Goal: Task Accomplishment & Management: Complete application form

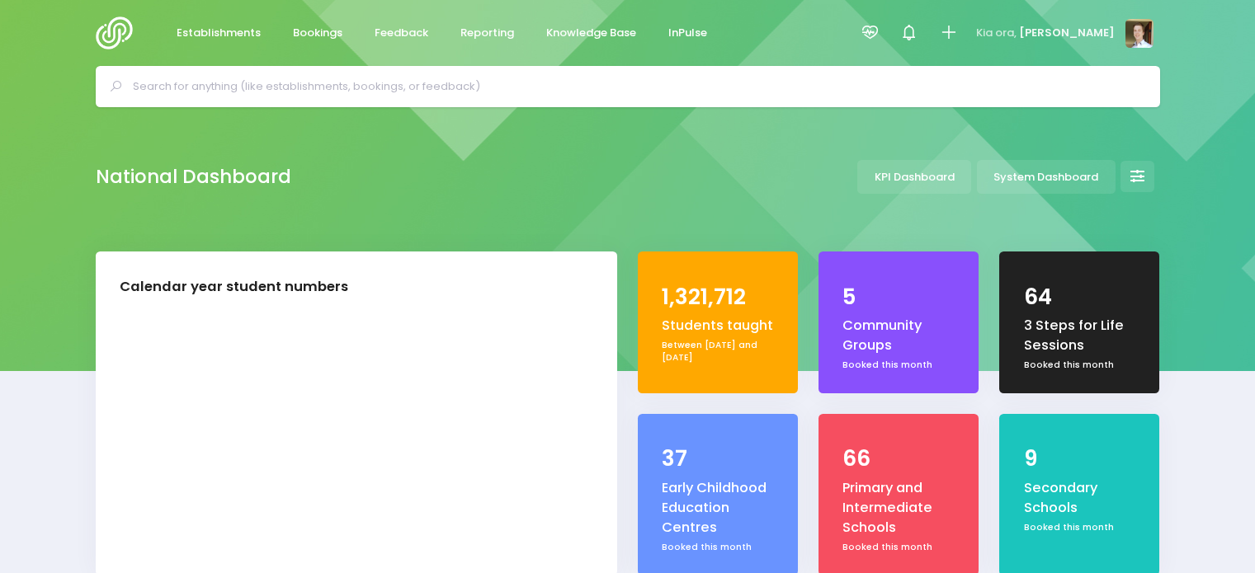
select select "5"
click at [1106, 35] on span "[PERSON_NAME]" at bounding box center [1067, 33] width 96 height 17
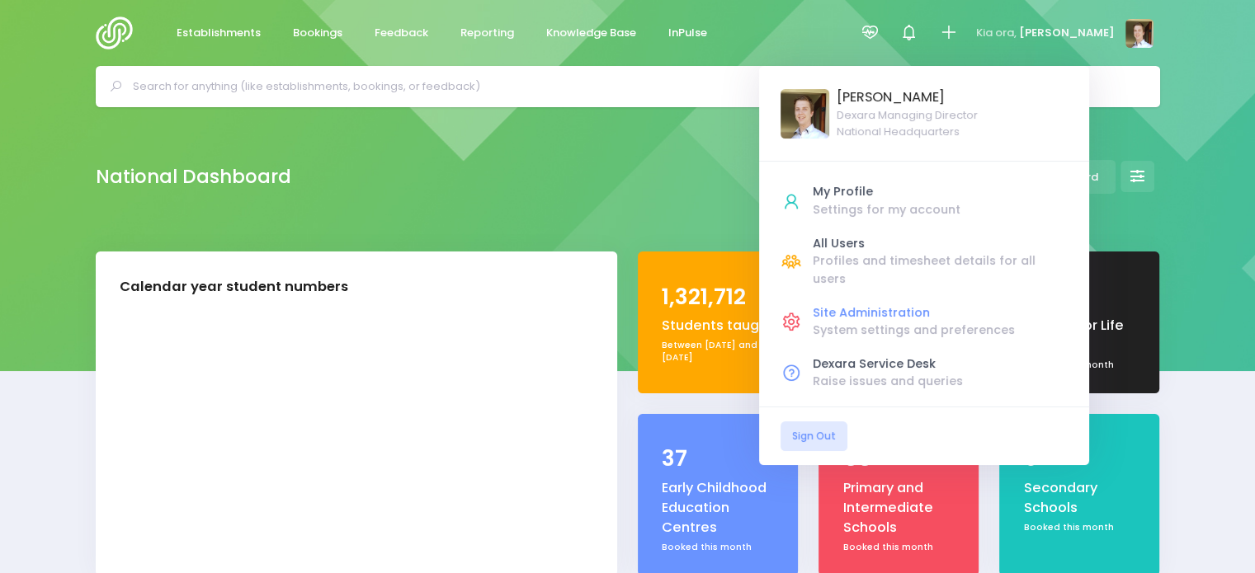
click at [909, 322] on div "System settings and preferences" at bounding box center [940, 330] width 255 height 17
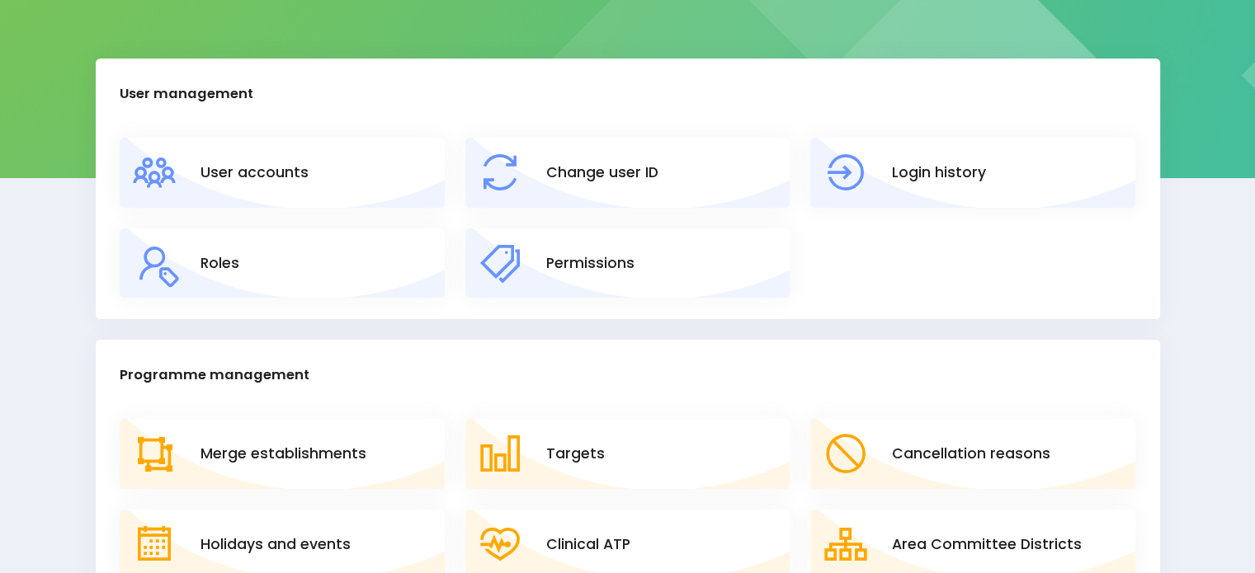
scroll to position [208, 0]
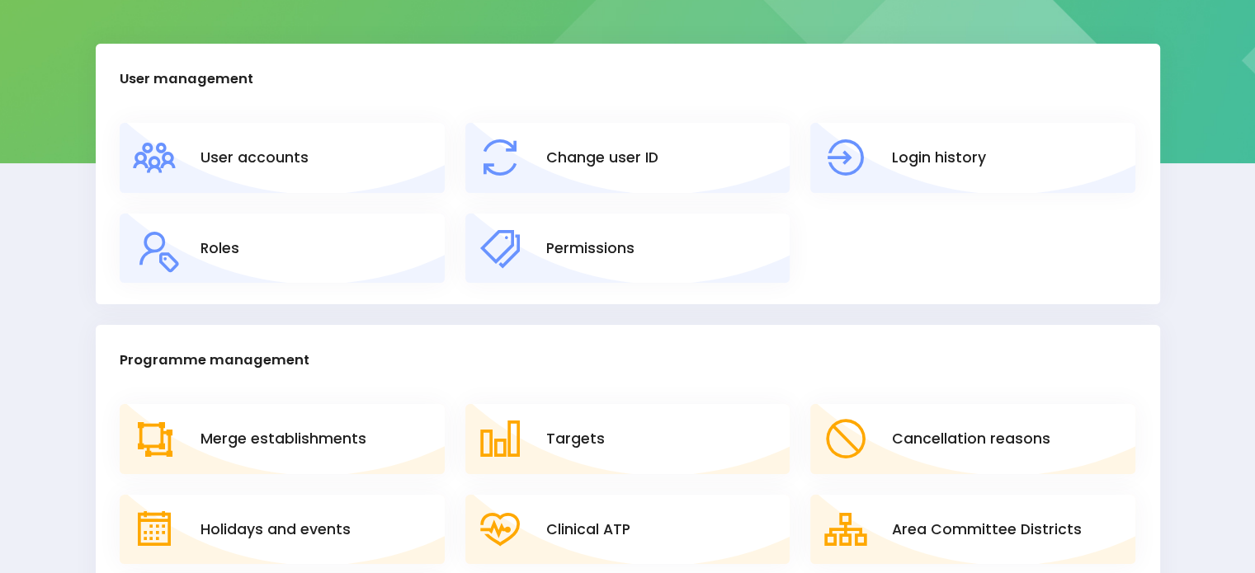
drag, startPoint x: 223, startPoint y: 149, endPoint x: 158, endPoint y: 148, distance: 65.2
click at [158, 148] on icon at bounding box center [154, 158] width 49 height 49
click at [250, 156] on link "User accounts" at bounding box center [254, 157] width 108 height 21
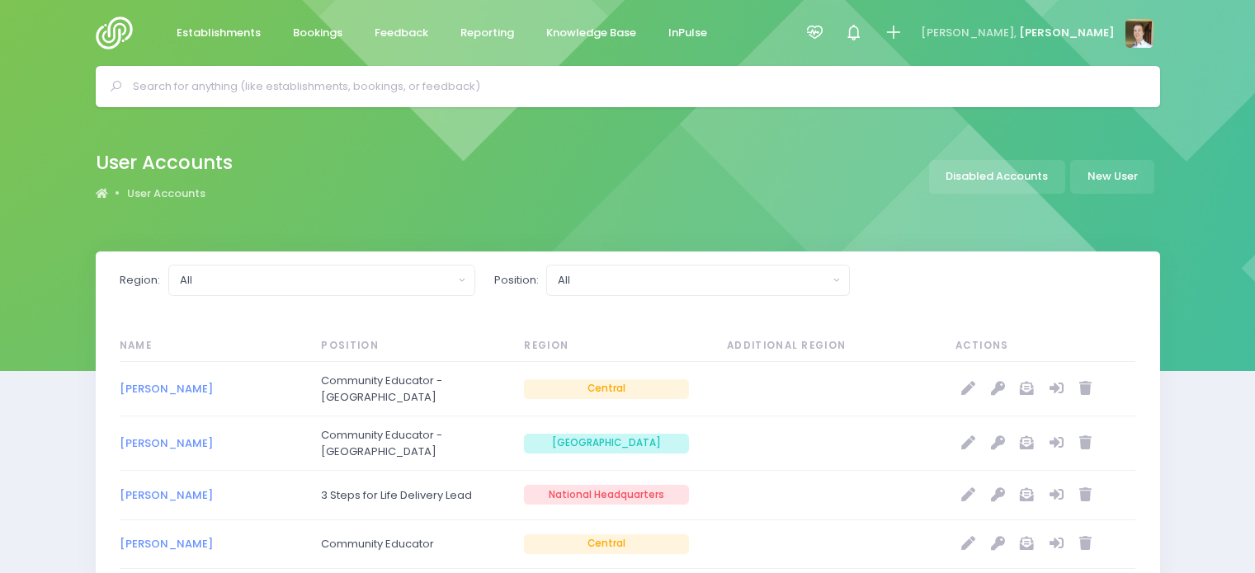
select select "20"
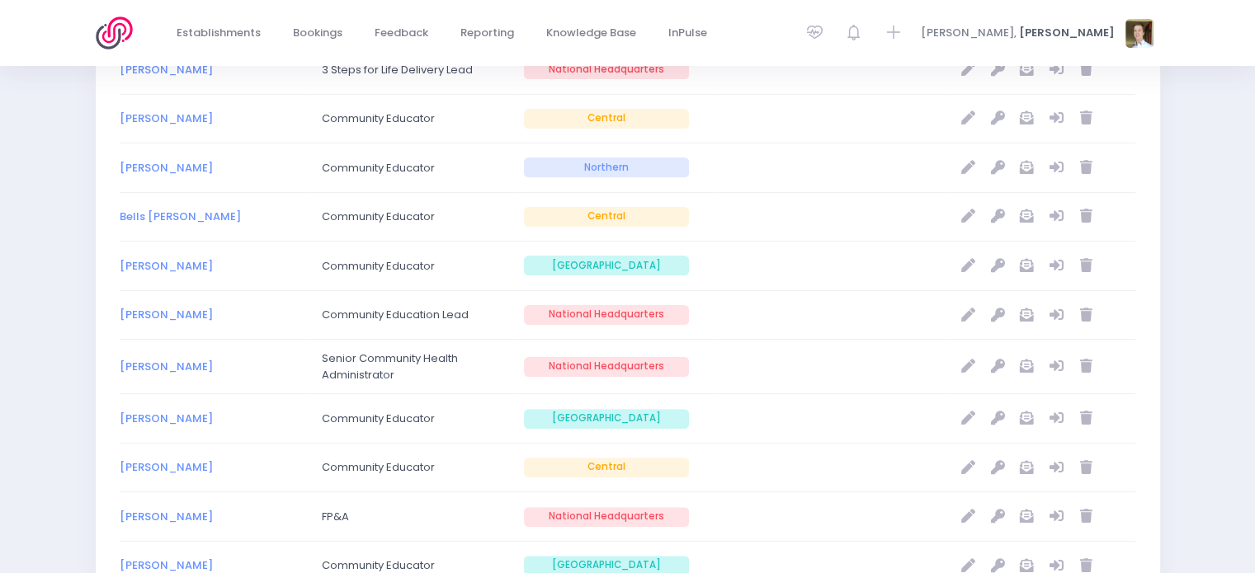
scroll to position [435, 0]
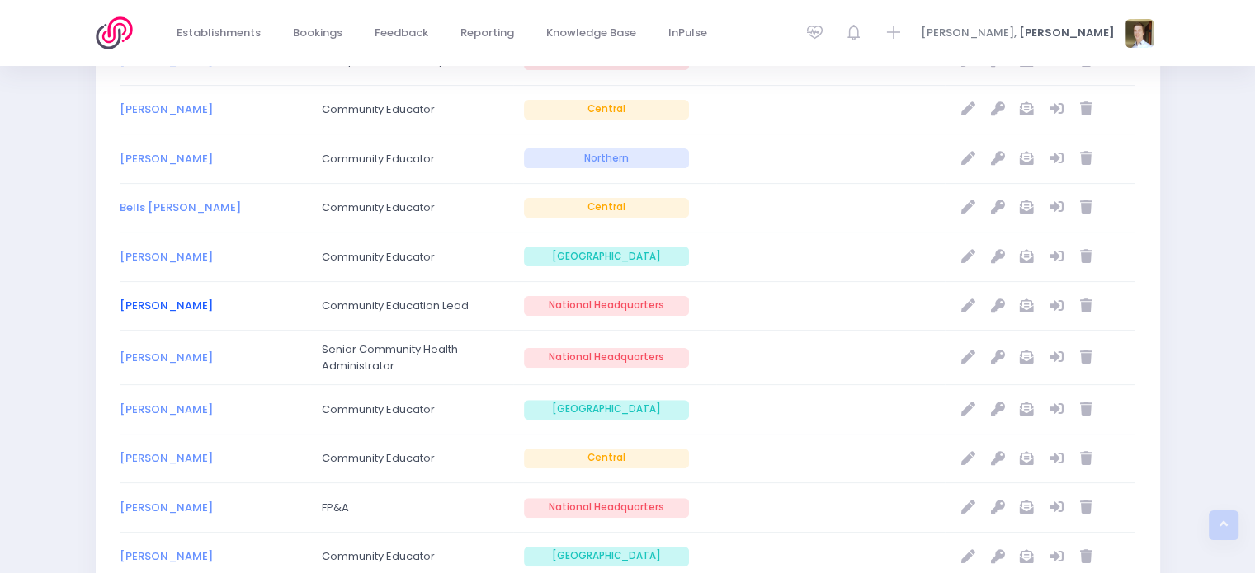
click at [173, 303] on link "Caroline Lindsay" at bounding box center [166, 306] width 93 height 16
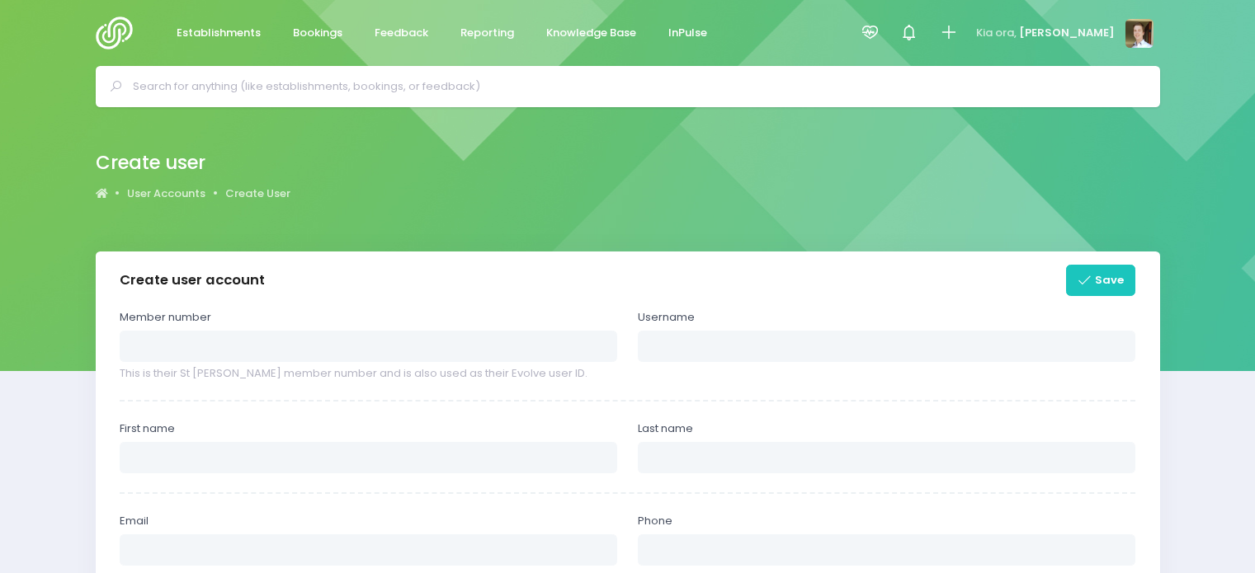
select select
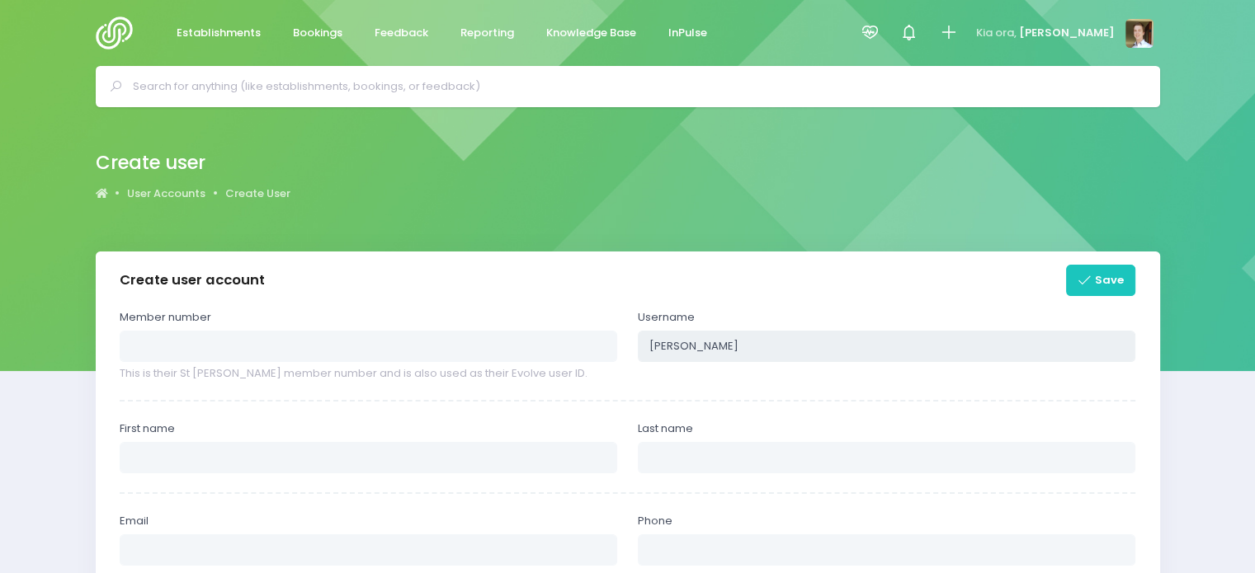
click at [717, 340] on input "josh" at bounding box center [887, 346] width 498 height 31
type input "SimonG"
click at [510, 358] on input "text" at bounding box center [369, 346] width 498 height 31
type input "413352"
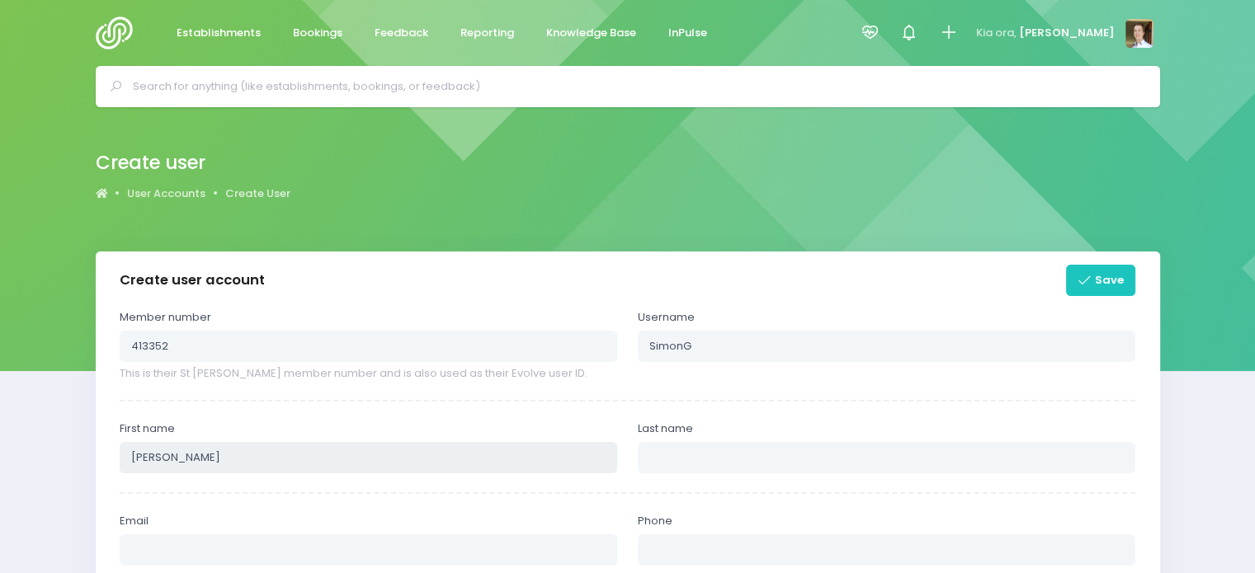
type input "Simon"
type input "George"
paste input "Simon.George@stjohn.org.nz"
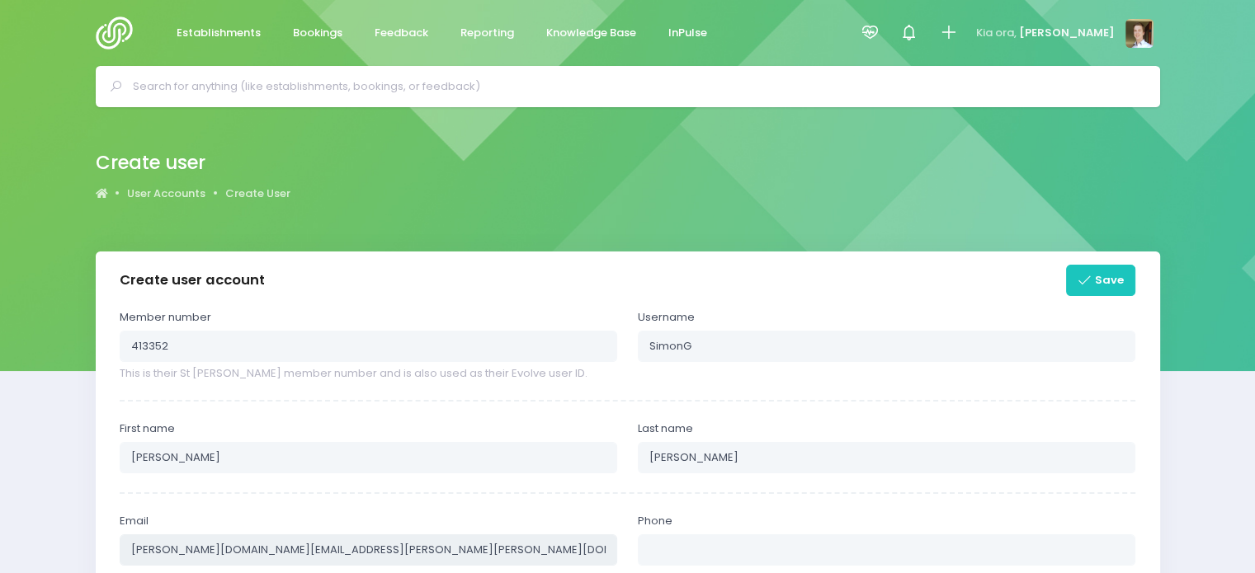
type input "Simon.George@stjohn.org.nz"
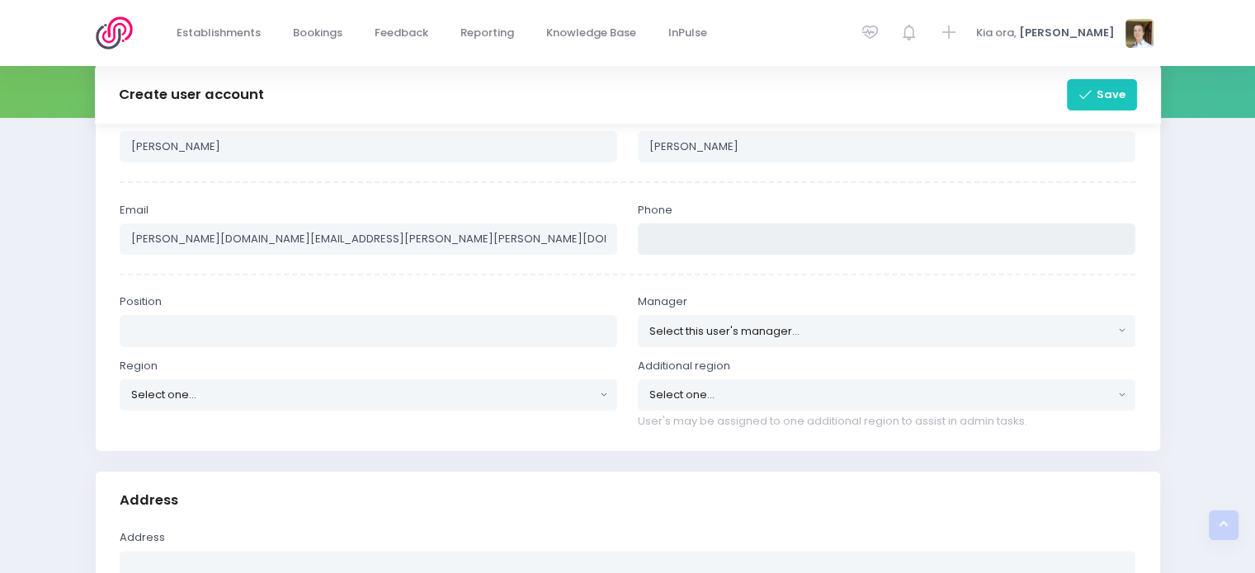
scroll to position [260, 0]
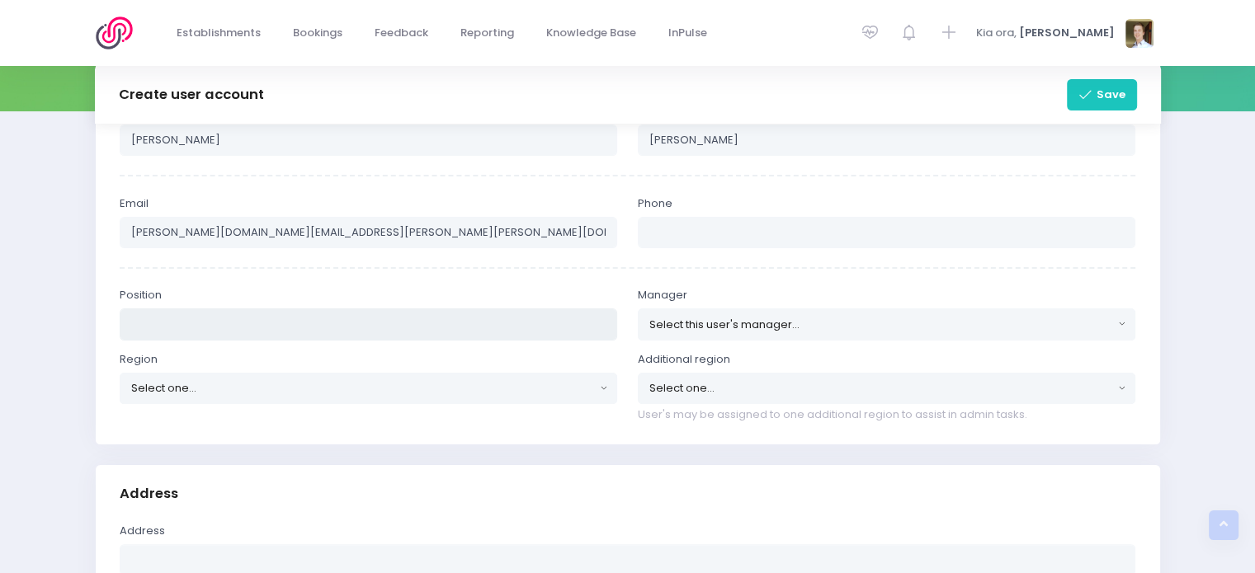
paste input "Community Education Lead"
type input "Temp Community Education Lead"
type input "ja"
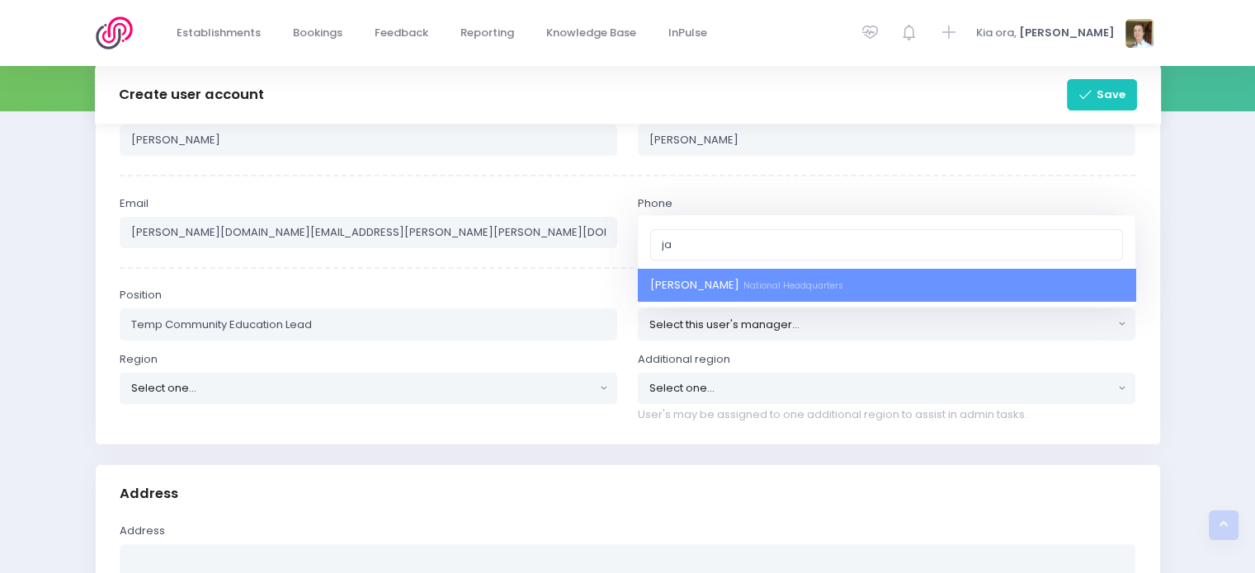
select select "411329"
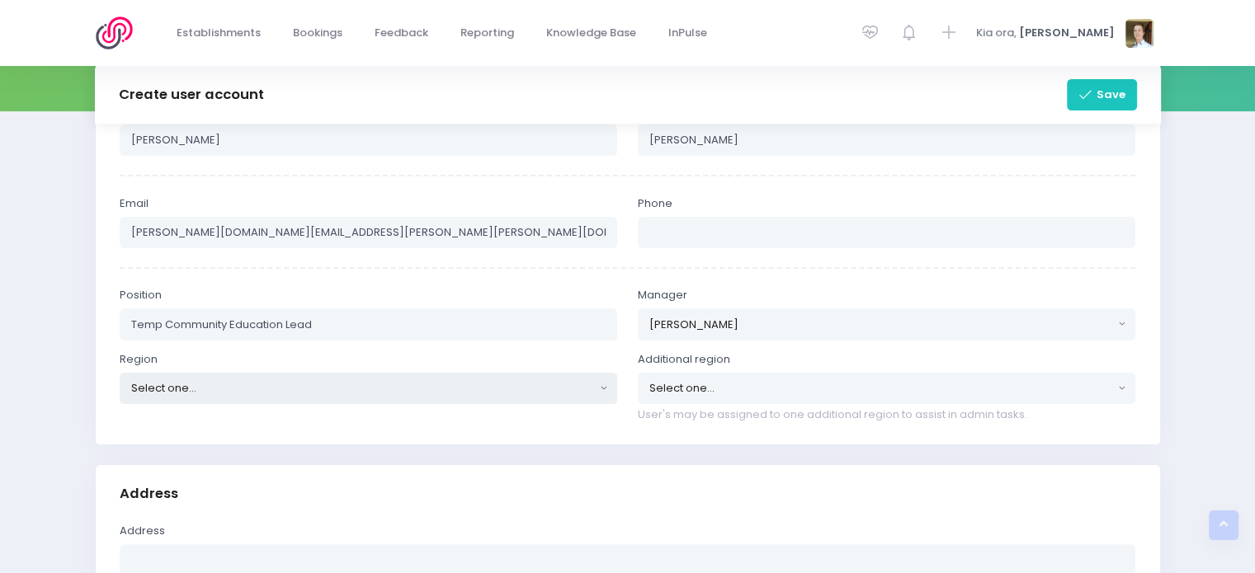
click at [300, 392] on div "Select one..." at bounding box center [363, 388] width 465 height 17
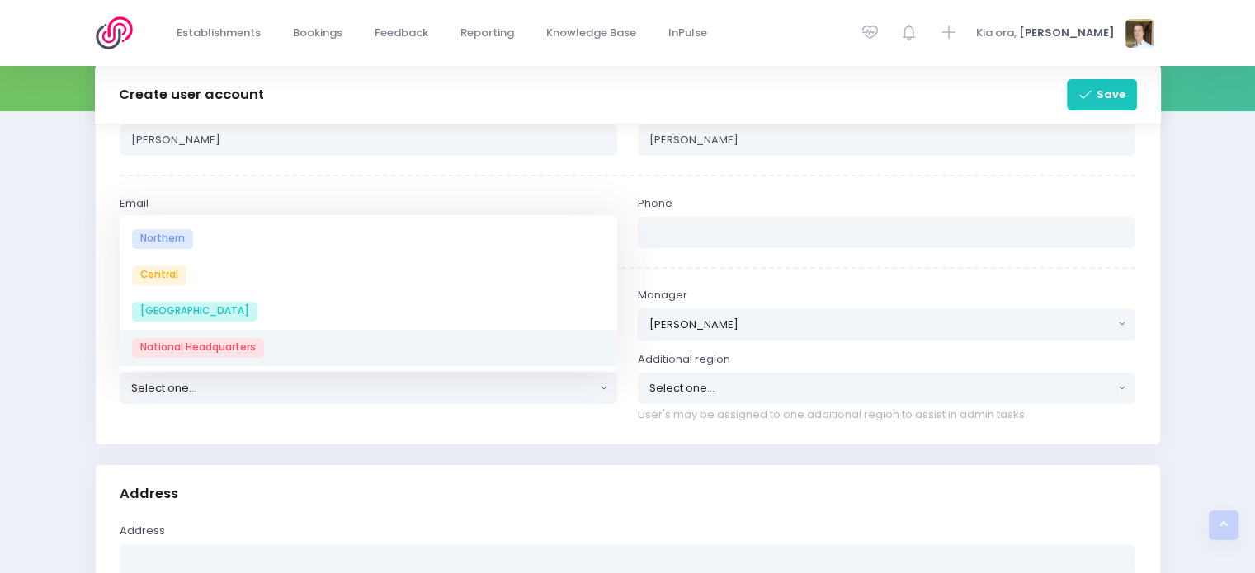
click at [284, 342] on link "National Headquarters" at bounding box center [369, 347] width 498 height 36
select select "National Headquarters"
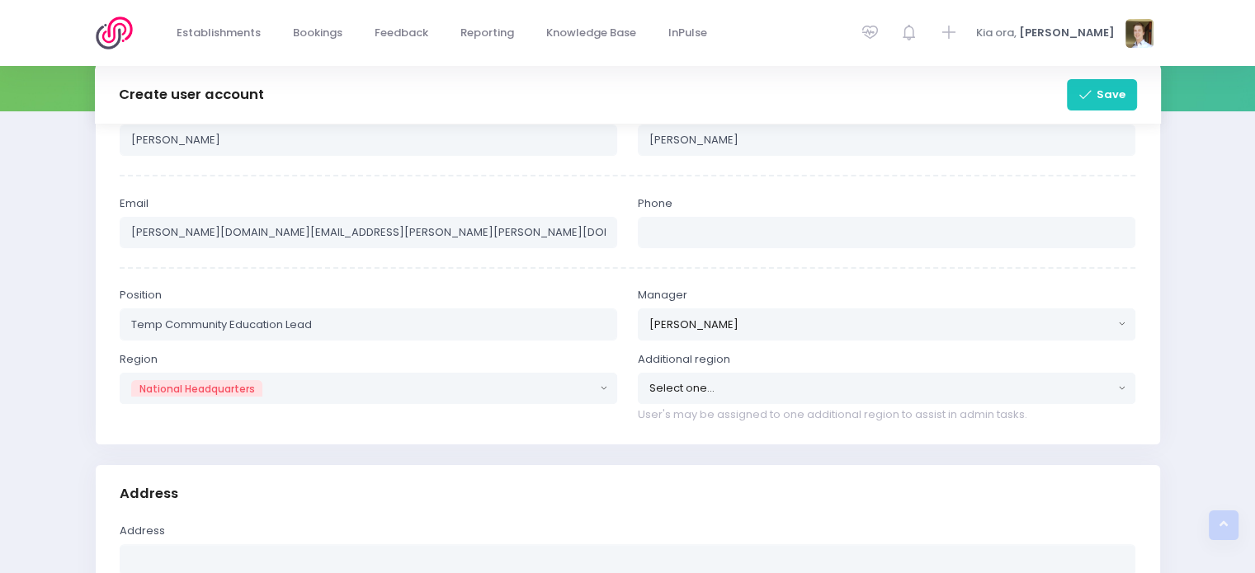
click at [294, 408] on div "Region Northern Central South Island National Headquarters National Headquarter…" at bounding box center [368, 387] width 518 height 72
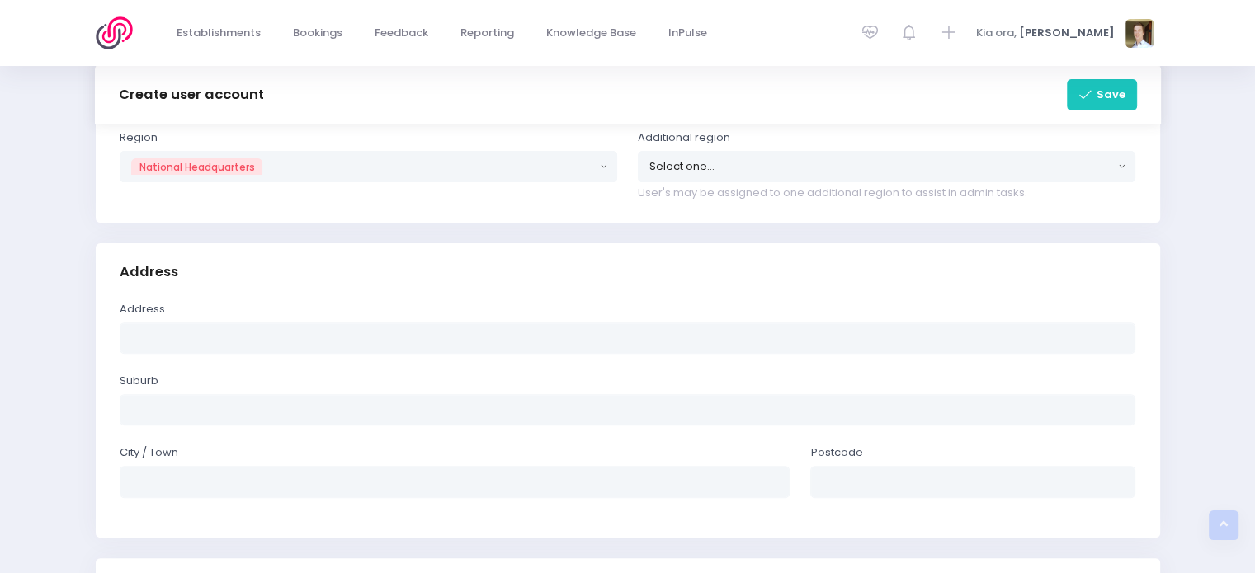
scroll to position [485, 0]
click at [260, 323] on input "text" at bounding box center [628, 334] width 1017 height 31
click at [550, 263] on div "Address" at bounding box center [628, 269] width 1064 height 58
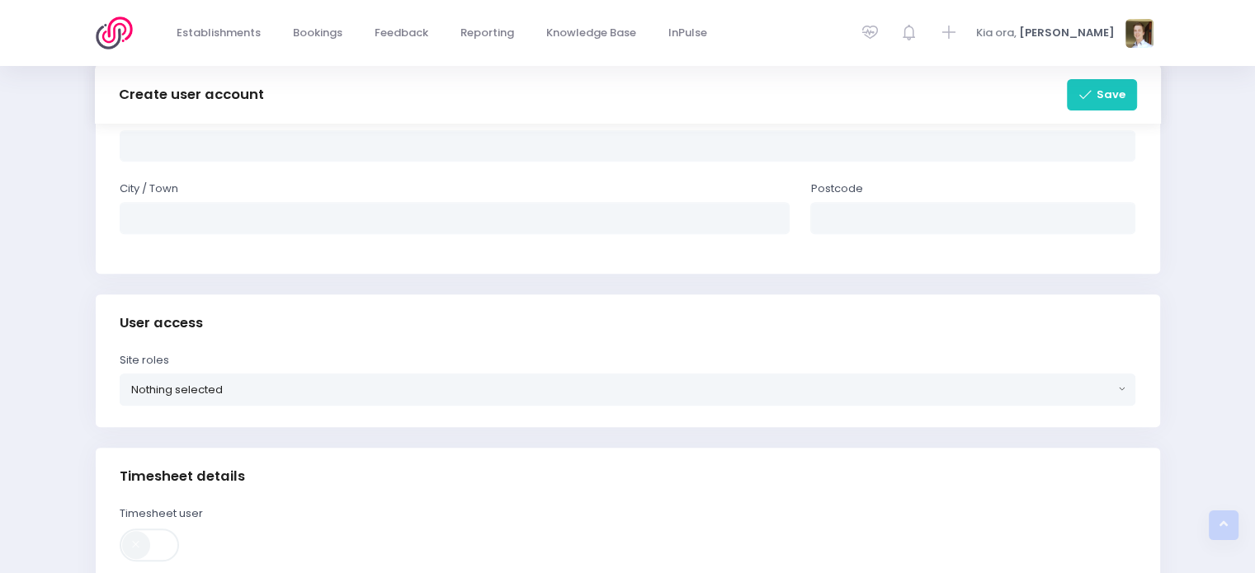
scroll to position [776, 0]
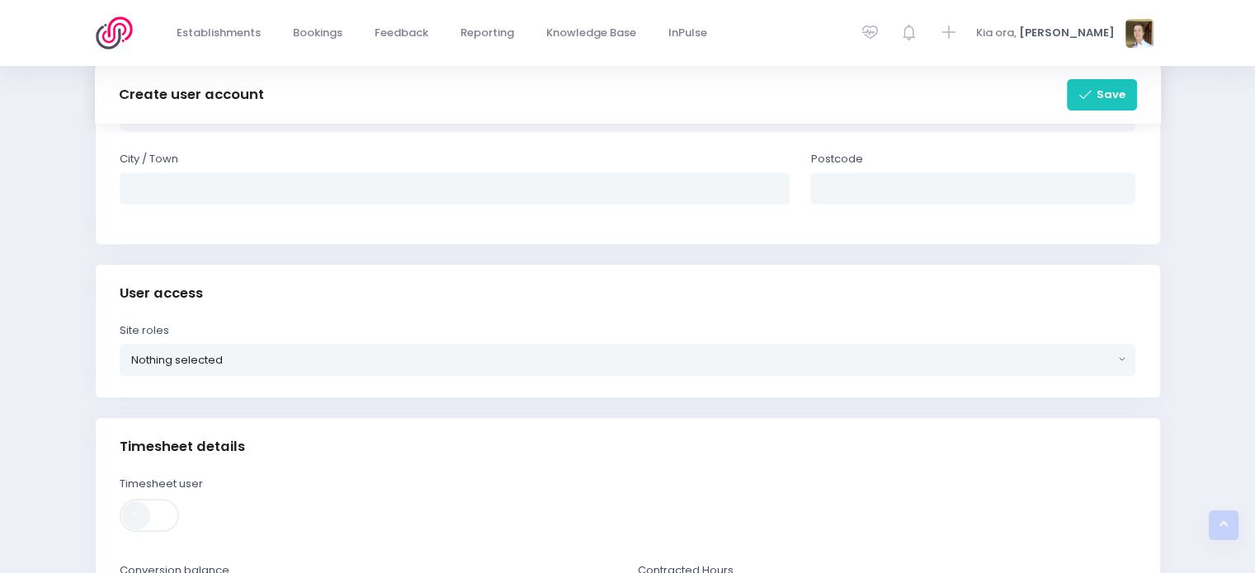
click at [498, 336] on div "Site roles Community Educator National Administrator Regional Manager Programme…" at bounding box center [627, 349] width 1037 height 53
click at [484, 368] on button "Nothing selected" at bounding box center [628, 359] width 1017 height 31
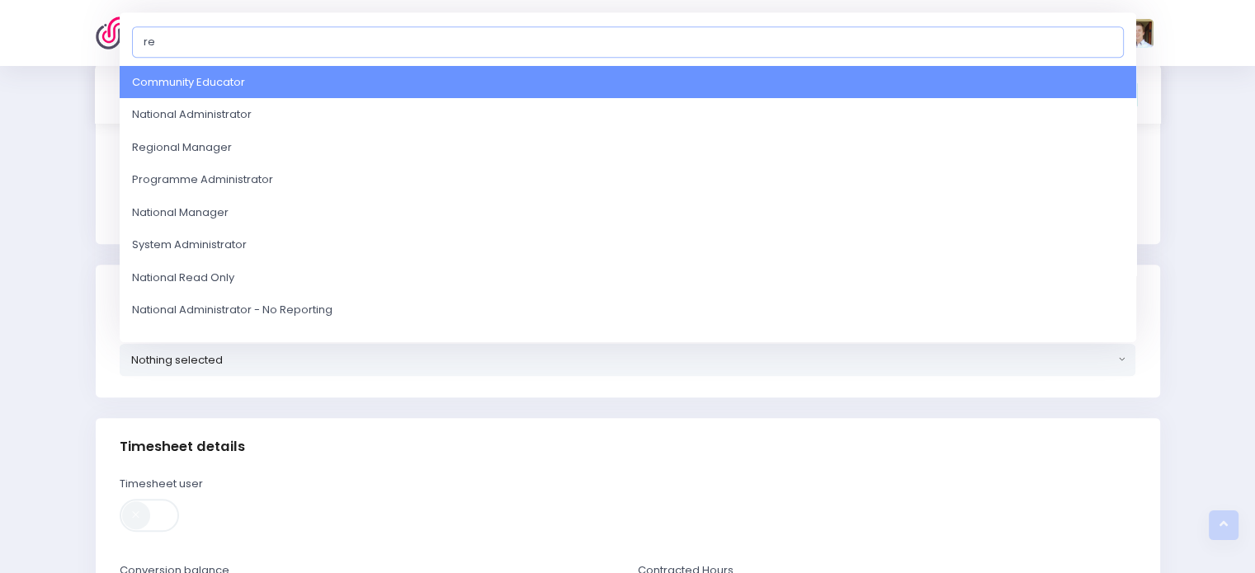
type input "reg"
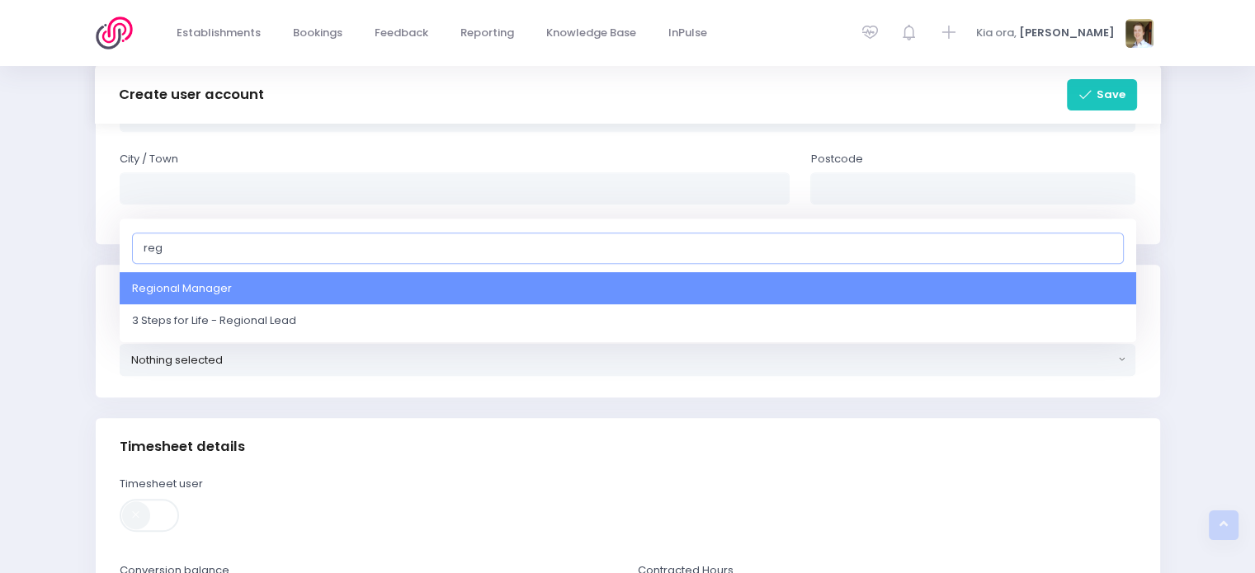
select select "10"
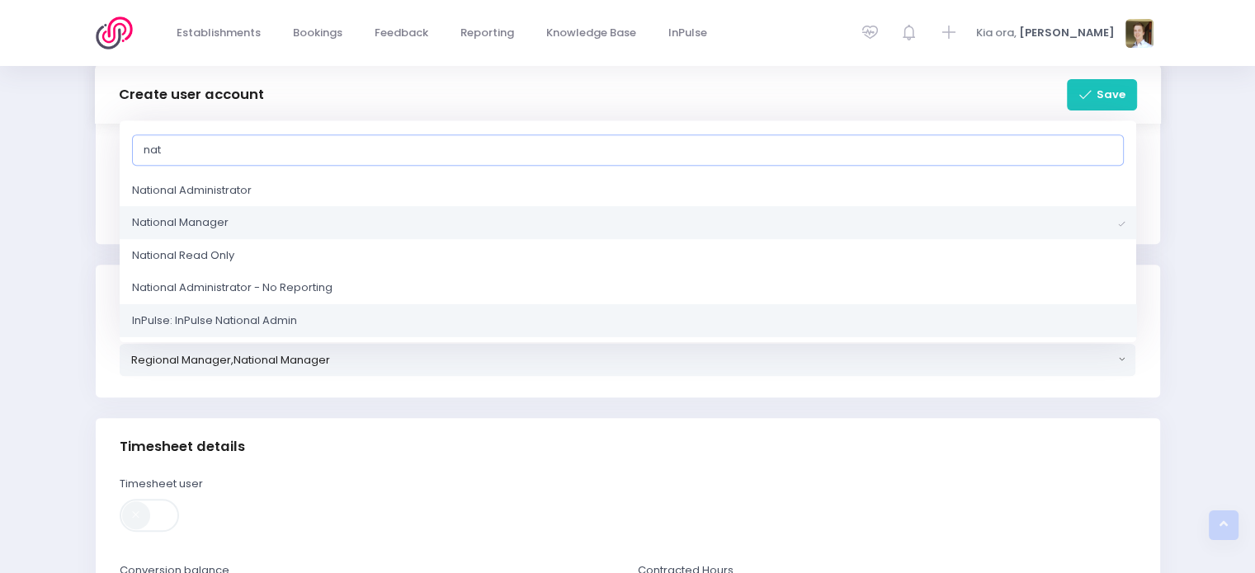
type input "nat"
click at [309, 309] on link "InPulse: InPulse National Admin" at bounding box center [628, 320] width 1017 height 33
click at [394, 429] on div "Timesheet details" at bounding box center [628, 447] width 1064 height 58
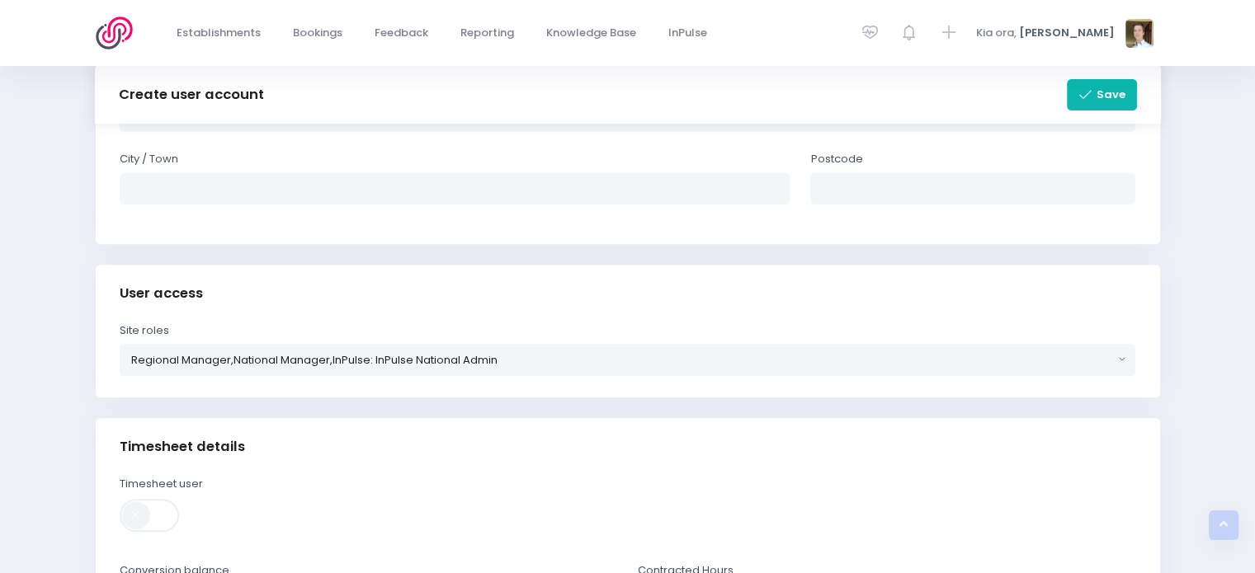
scroll to position [1140, 0]
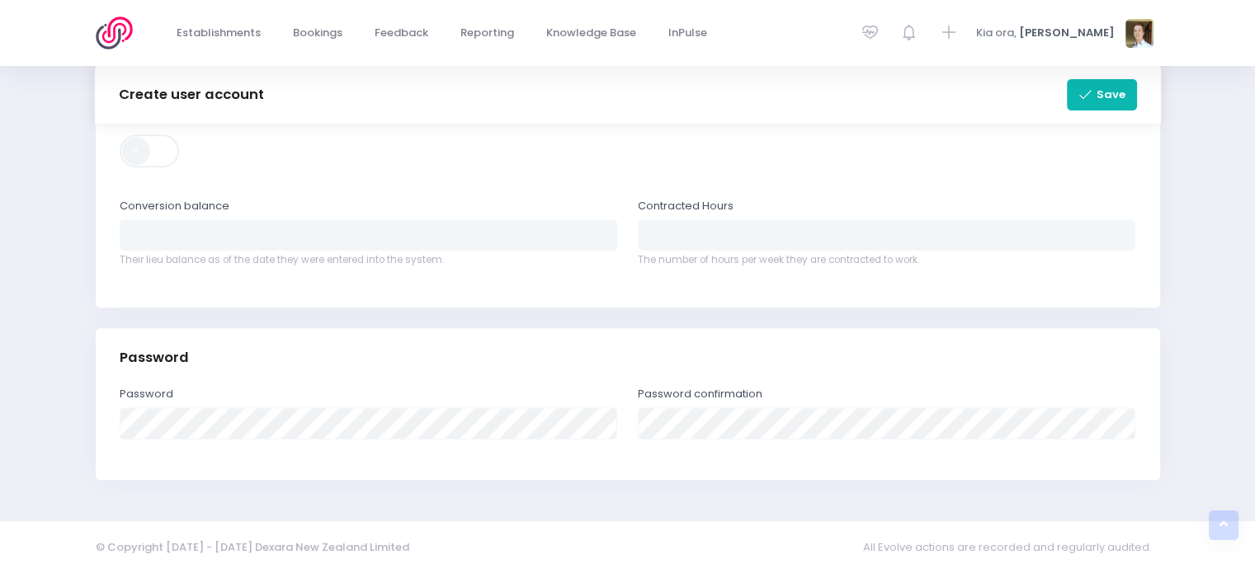
click at [1099, 109] on button "Save" at bounding box center [1102, 94] width 70 height 31
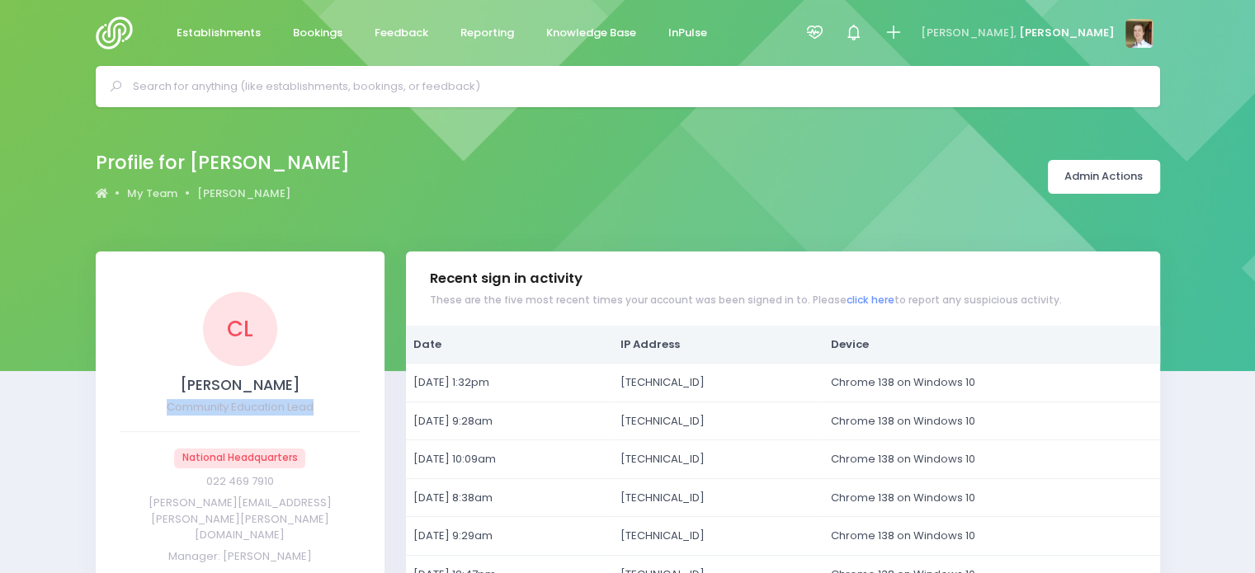
drag, startPoint x: 318, startPoint y: 406, endPoint x: 130, endPoint y: 399, distance: 189.1
click at [130, 399] on div "Community Education Lead" at bounding box center [240, 407] width 241 height 17
copy div "Community Education Lead"
click at [970, 106] on div at bounding box center [628, 86] width 1064 height 41
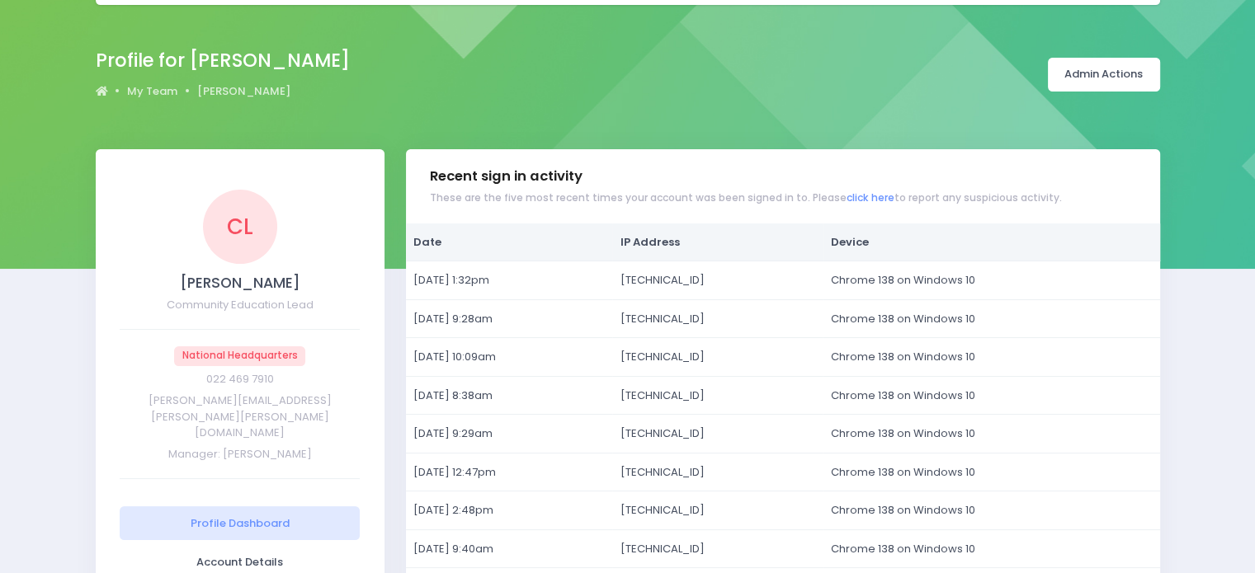
scroll to position [104, 0]
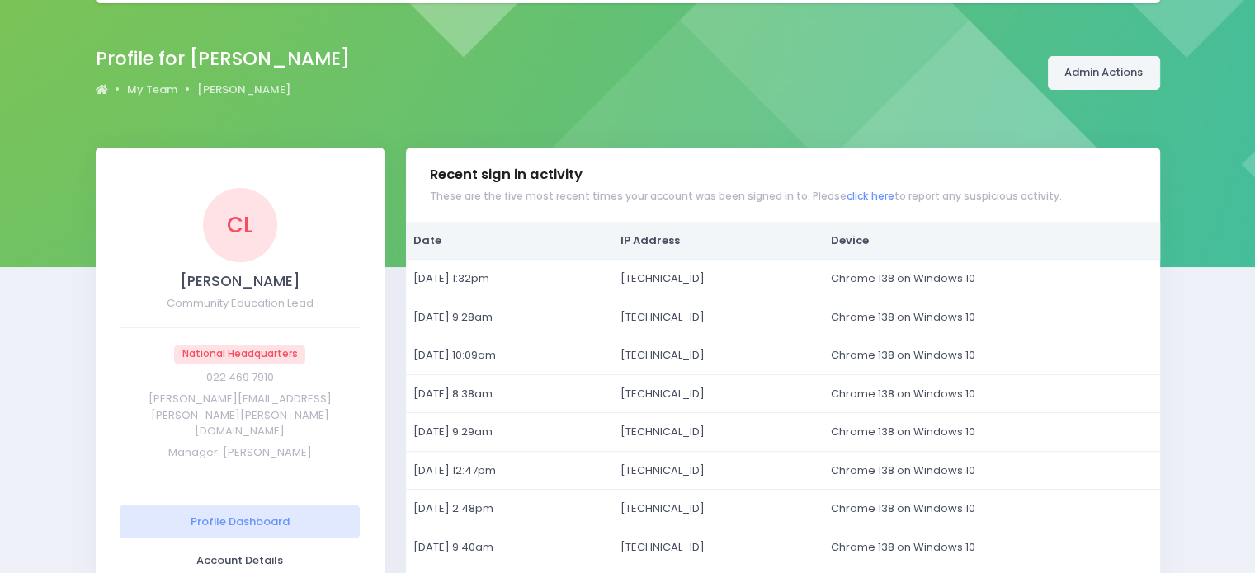
click at [1112, 80] on link "Admin Actions" at bounding box center [1104, 73] width 112 height 34
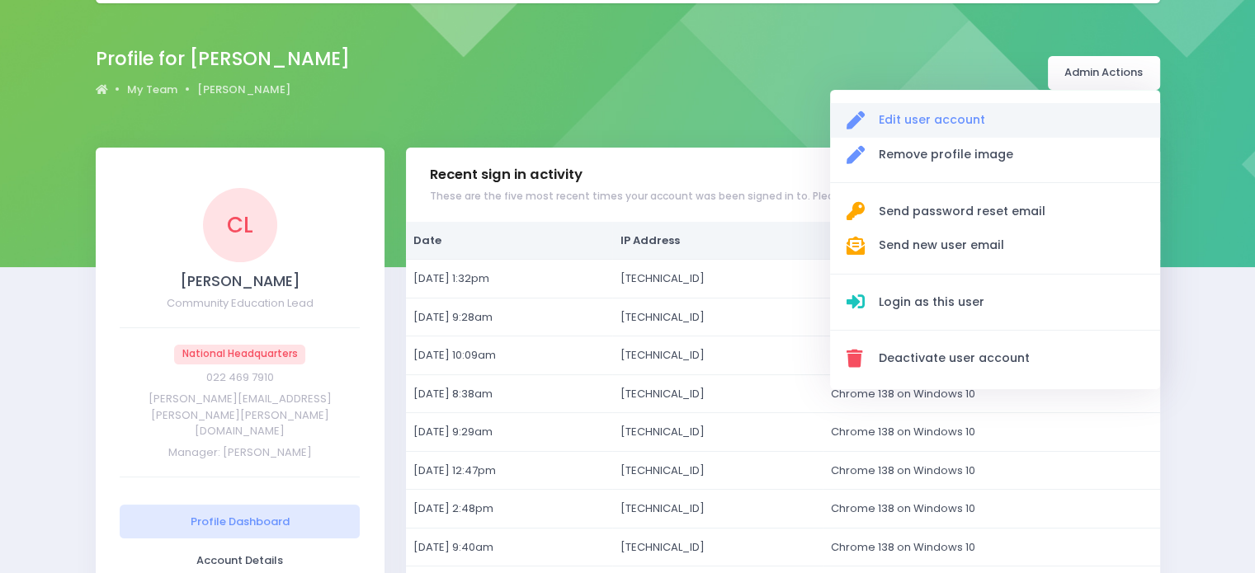
click at [1101, 106] on link "Edit user account" at bounding box center [995, 121] width 330 height 35
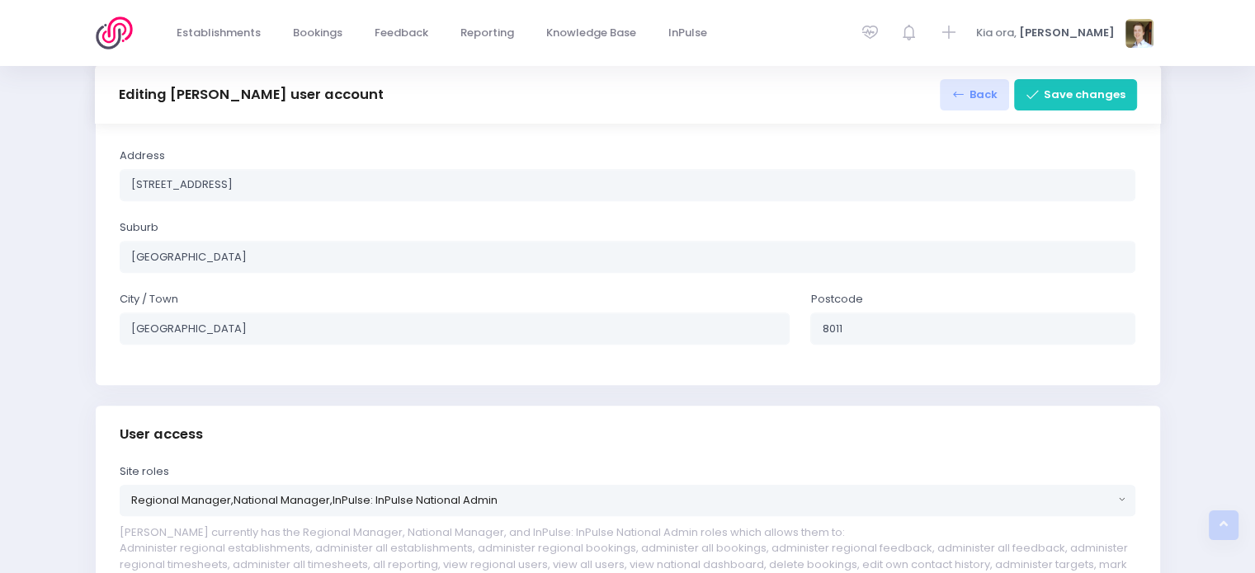
scroll to position [663, 0]
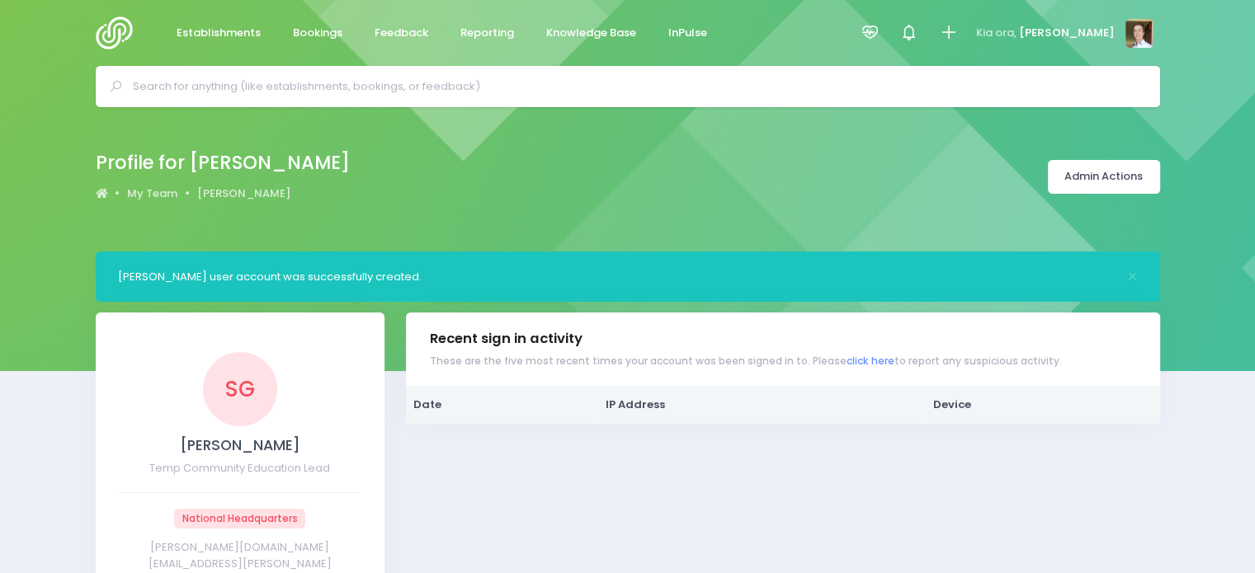
click at [1144, 235] on div "Profile for [PERSON_NAME] My Team [PERSON_NAME] Admin Actions" at bounding box center [627, 179] width 1255 height 144
click at [1085, 179] on link "Admin Actions" at bounding box center [1104, 177] width 112 height 34
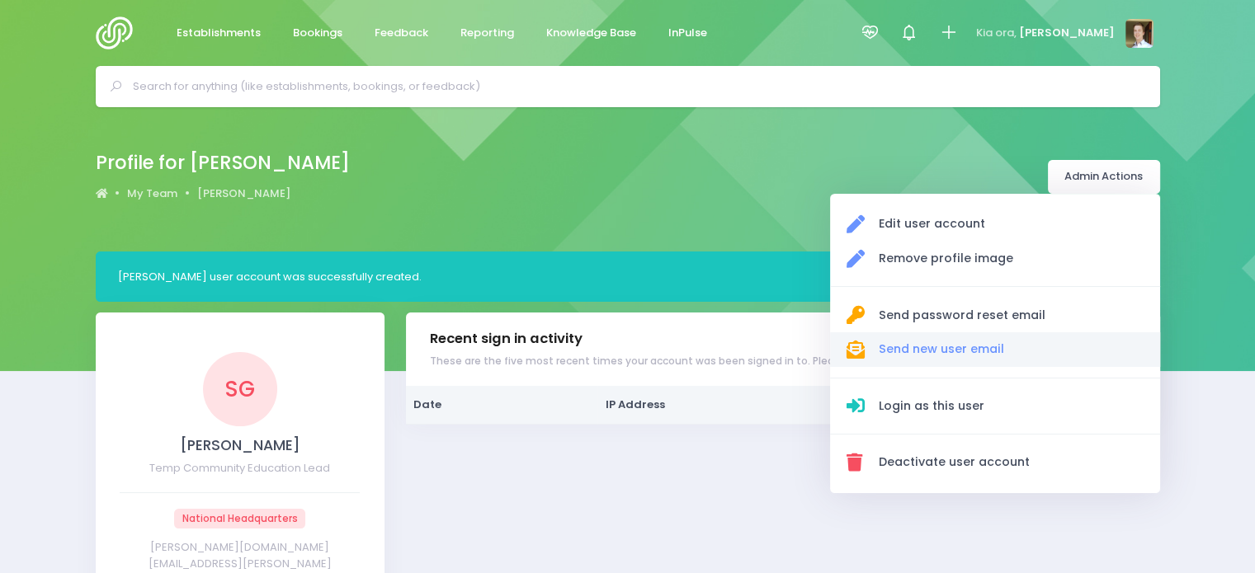
click at [1014, 347] on span "Send new user email" at bounding box center [1011, 349] width 266 height 17
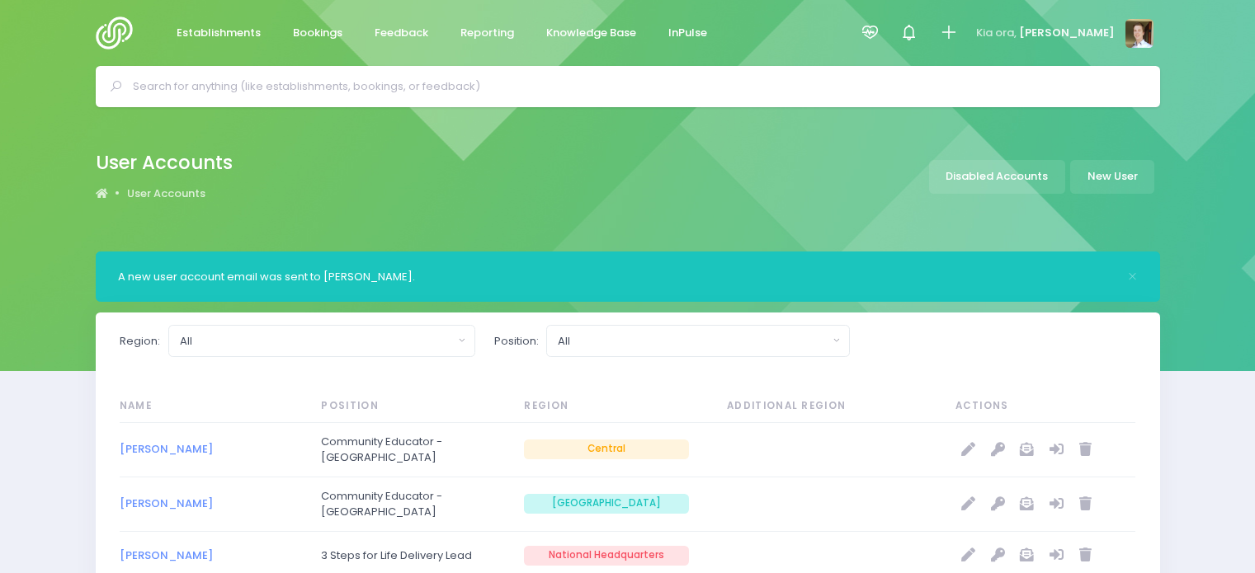
select select "20"
